Goal: Information Seeking & Learning: Learn about a topic

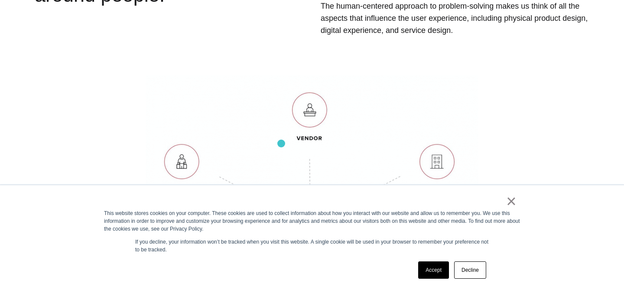
scroll to position [415, 0]
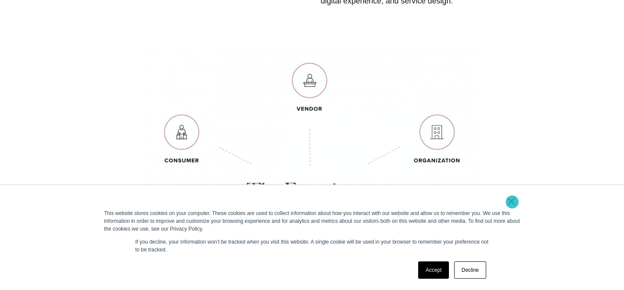
click at [512, 202] on link "×" at bounding box center [511, 201] width 10 height 8
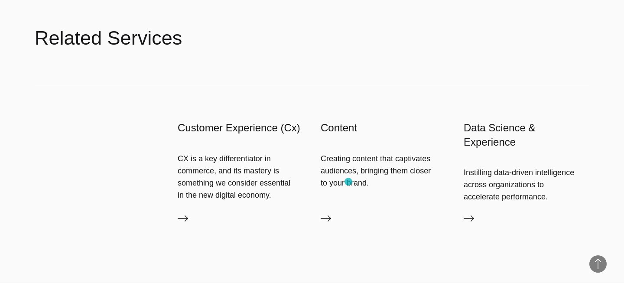
scroll to position [1057, 0]
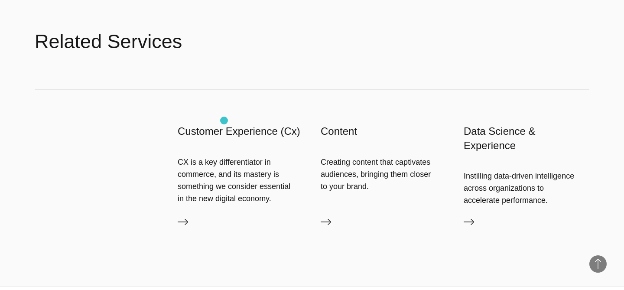
click at [224, 124] on h3 "Customer Experience (Cx)" at bounding box center [241, 131] width 126 height 14
click at [181, 217] on icon at bounding box center [183, 222] width 10 height 10
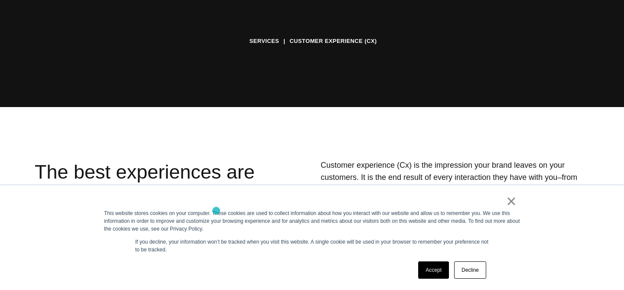
scroll to position [185, 0]
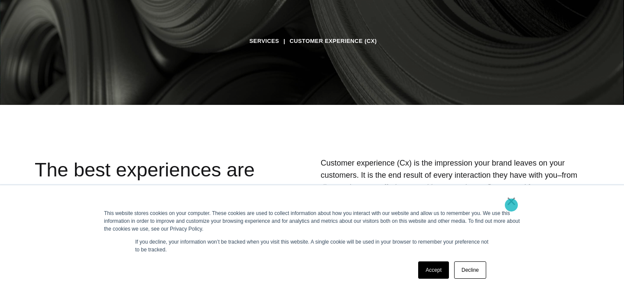
click at [511, 205] on link "×" at bounding box center [511, 201] width 10 height 8
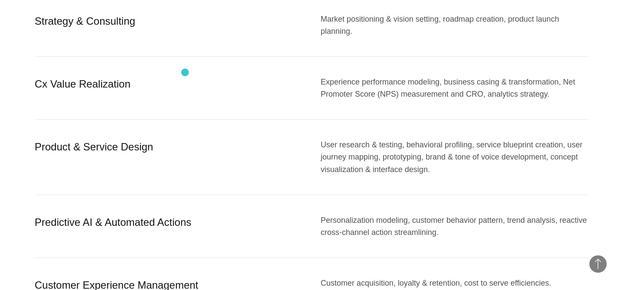
scroll to position [960, 0]
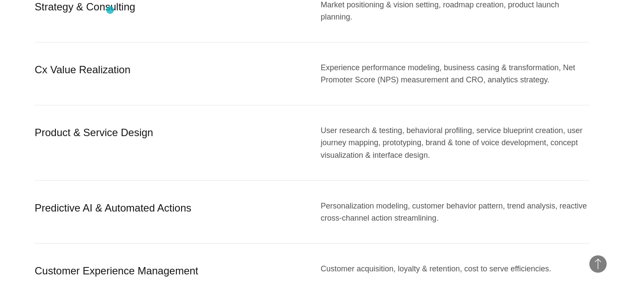
click at [110, 10] on div "Strategy & Consulting" at bounding box center [169, 11] width 269 height 24
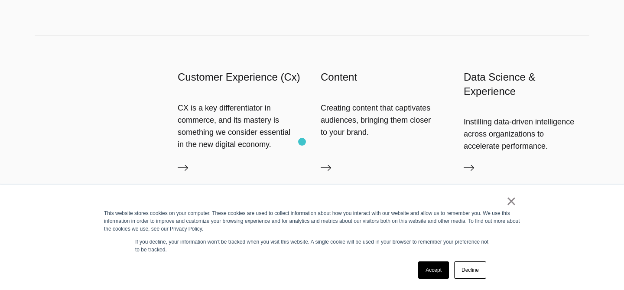
scroll to position [1129, 0]
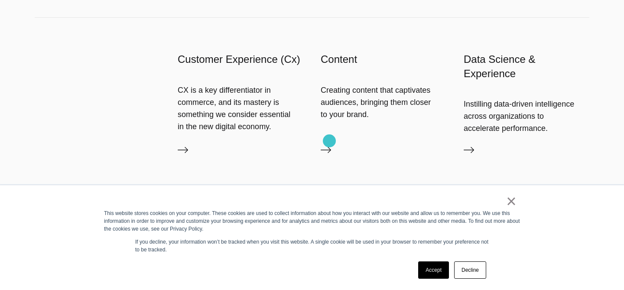
click at [329, 145] on icon at bounding box center [326, 150] width 10 height 10
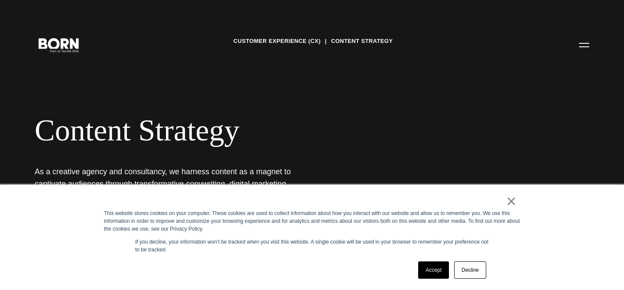
scroll to position [32, 0]
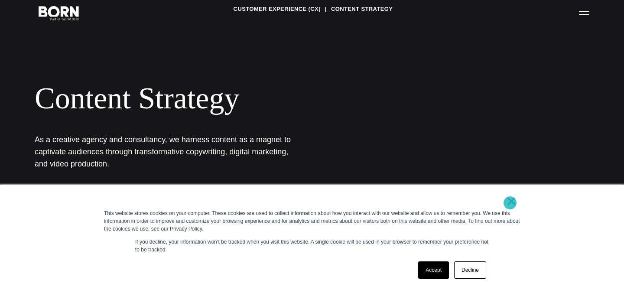
click at [510, 203] on link "×" at bounding box center [511, 201] width 10 height 8
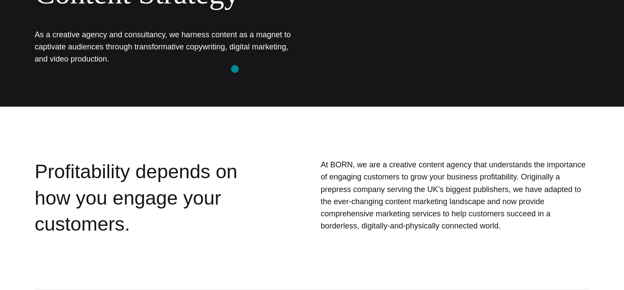
scroll to position [0, 0]
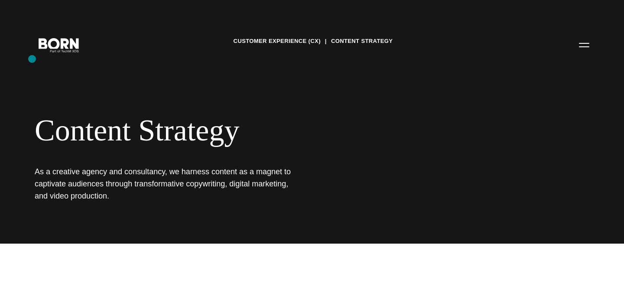
click at [32, 59] on div "Customer Experience (CX) Content Strategy Content Strategy As a creative agency…" at bounding box center [312, 122] width 624 height 244
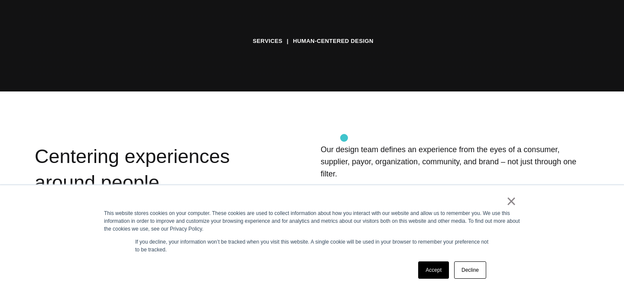
scroll to position [250, 0]
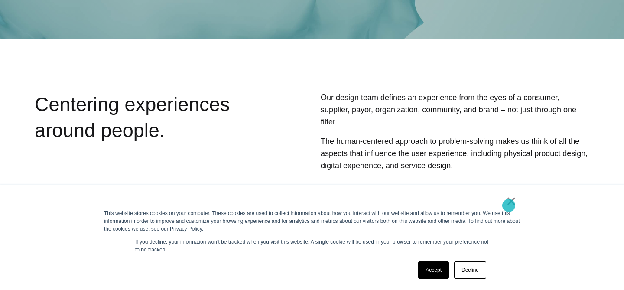
click at [509, 205] on link "×" at bounding box center [511, 201] width 10 height 8
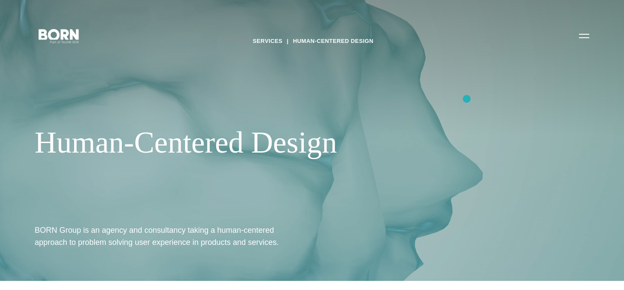
scroll to position [10, 0]
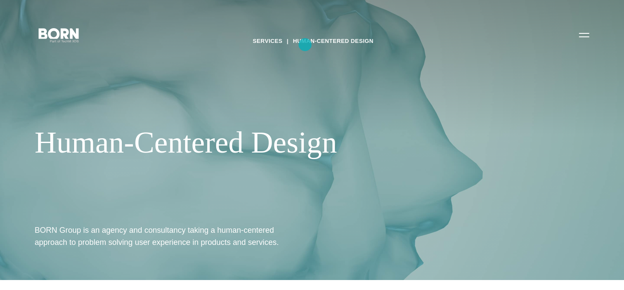
click at [305, 45] on link "Human-Centered Design" at bounding box center [333, 41] width 81 height 13
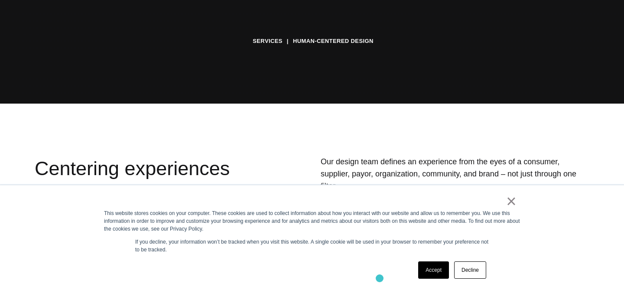
scroll to position [219, 0]
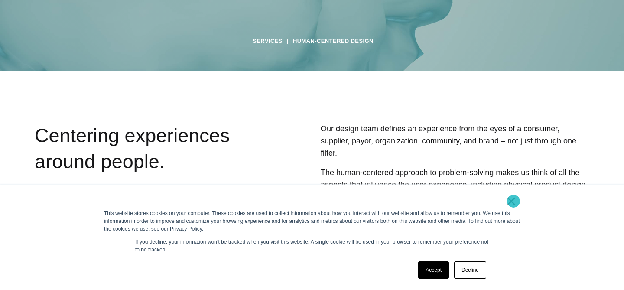
click at [514, 201] on link "×" at bounding box center [511, 201] width 10 height 8
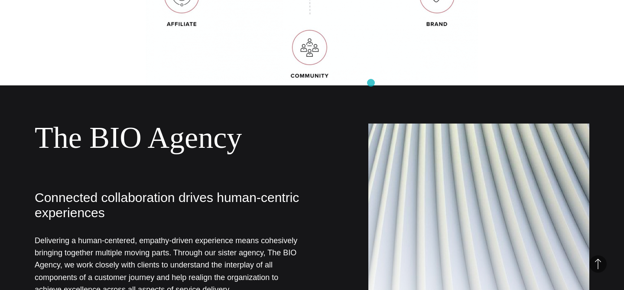
scroll to position [671, 0]
